Goal: Information Seeking & Learning: Learn about a topic

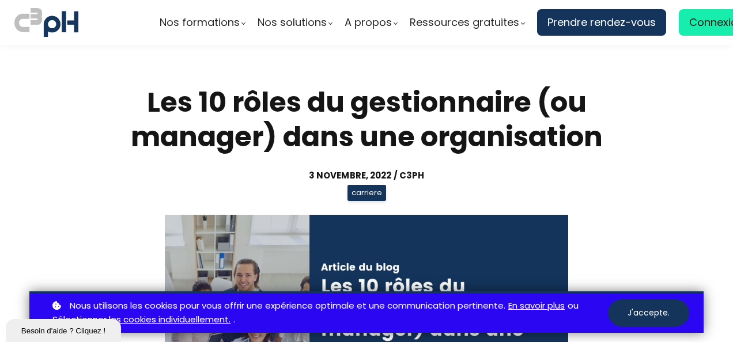
scroll to position [2995, 0]
